Goal: Obtain resource: Download file/media

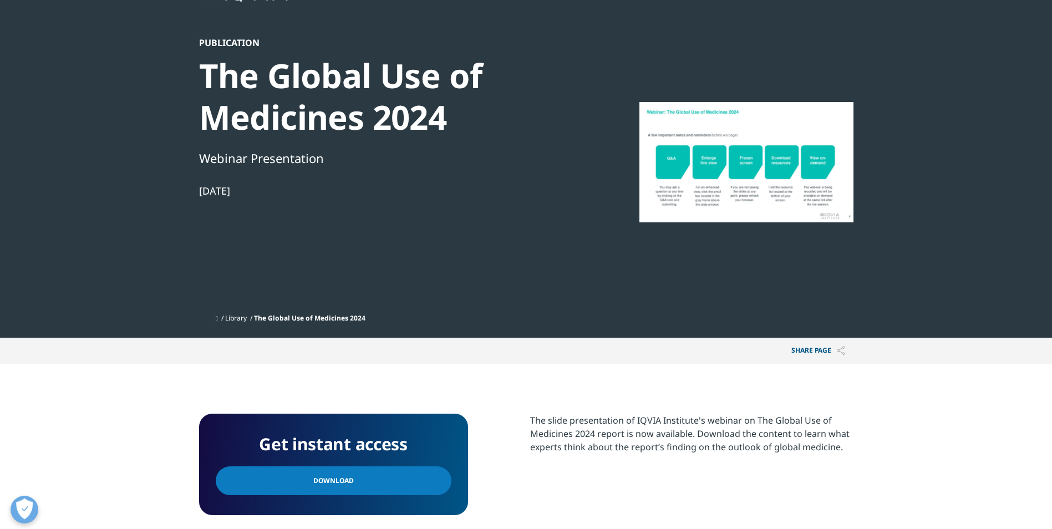
scroll to position [185, 0]
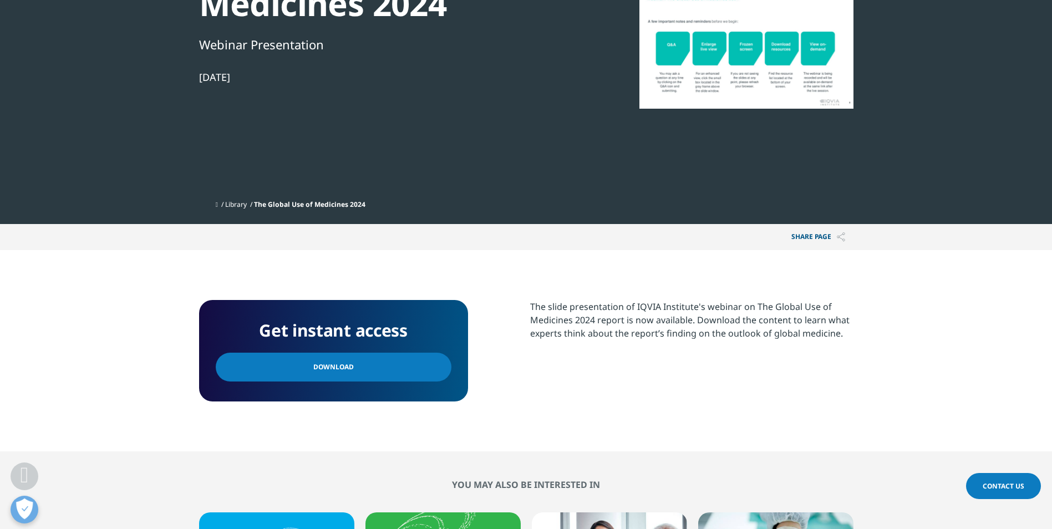
click at [359, 361] on link "Download" at bounding box center [334, 367] width 236 height 29
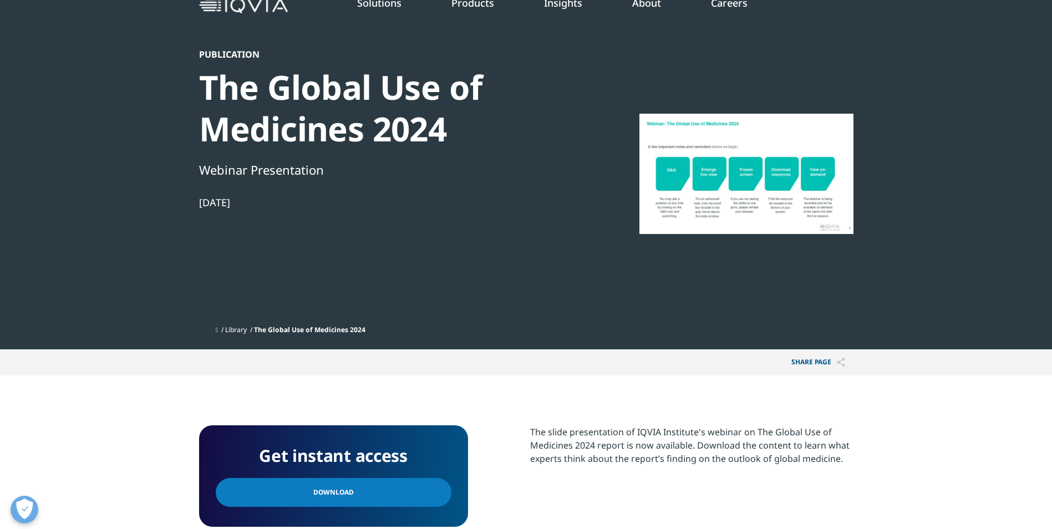
scroll to position [0, 0]
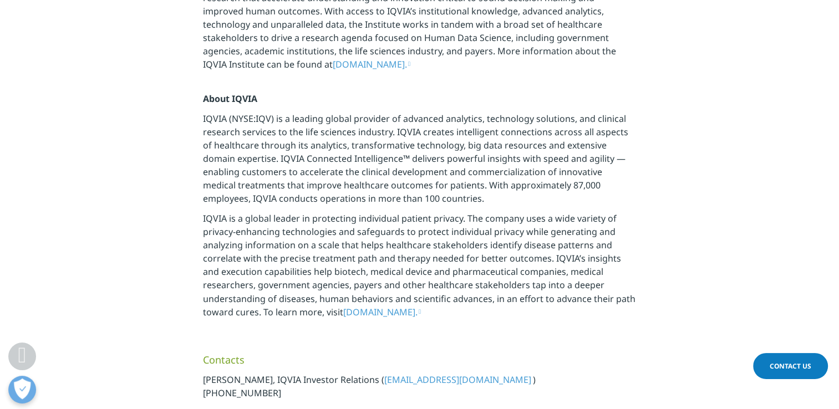
scroll to position [1755, 0]
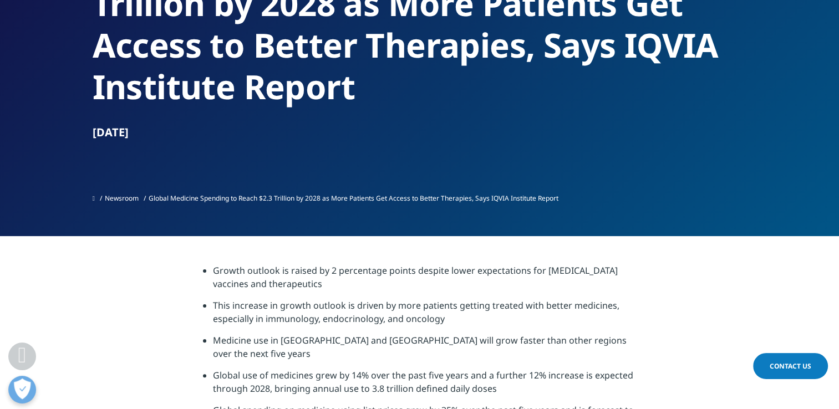
scroll to position [369, 0]
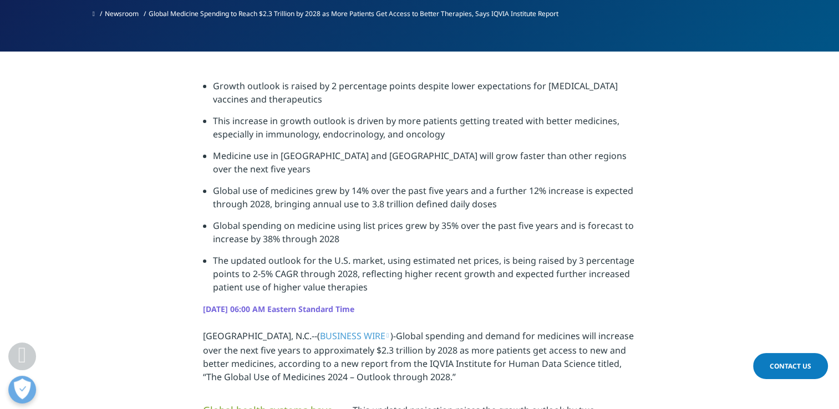
click at [352, 304] on strong "[DATE] 06:00 AM Eastern Standard Time" at bounding box center [278, 309] width 151 height 11
click at [315, 219] on li "Global spending on medicine using list prices grew by 35% over the past five ye…" at bounding box center [424, 236] width 423 height 35
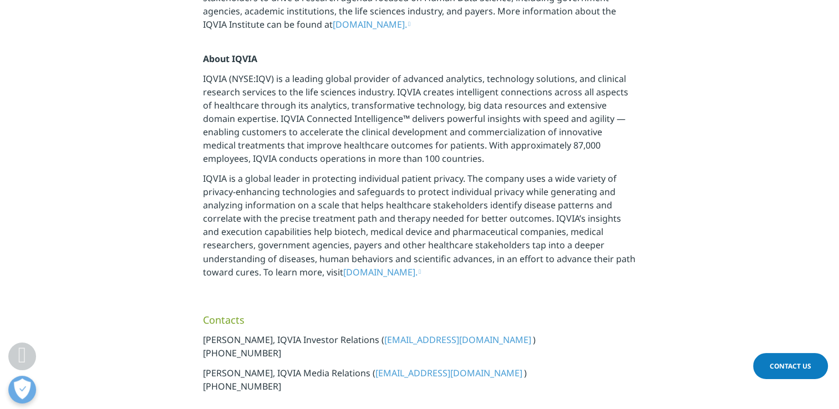
scroll to position [1755, 0]
